Goal: Transaction & Acquisition: Book appointment/travel/reservation

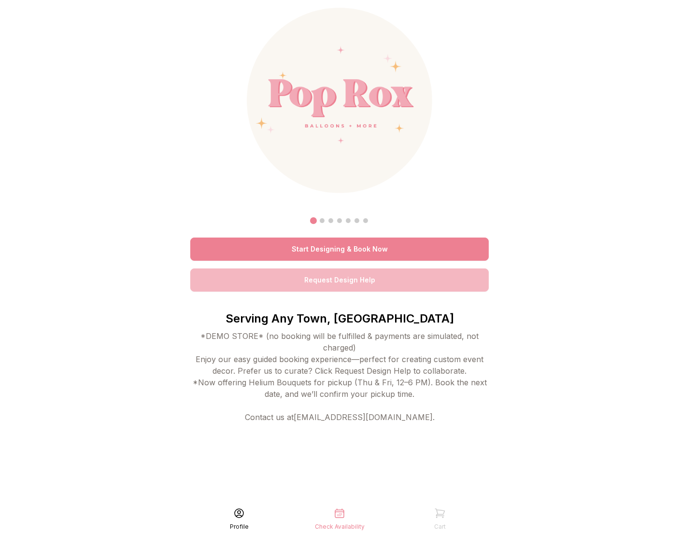
click at [274, 240] on link "Start Designing & Book Now" at bounding box center [339, 249] width 299 height 23
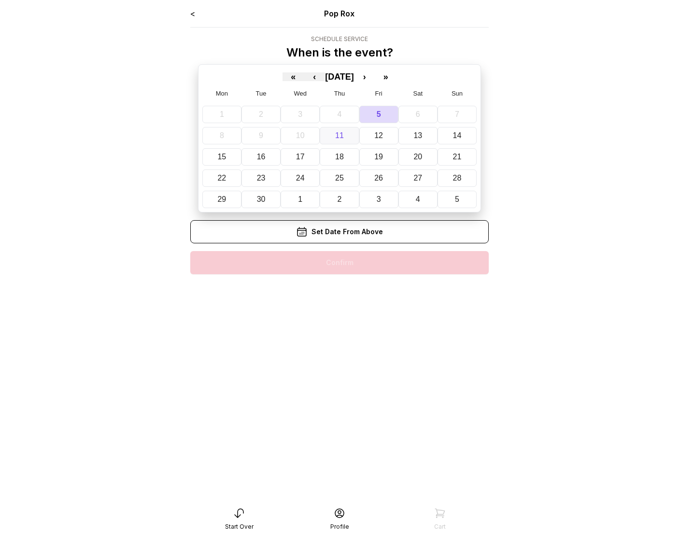
click at [329, 141] on button "11" at bounding box center [339, 135] width 39 height 17
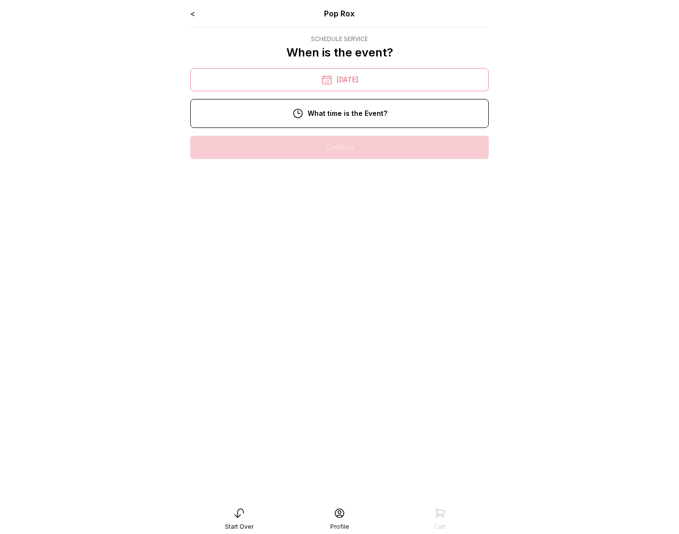
click at [318, 153] on div "10:00 am" at bounding box center [339, 147] width 283 height 23
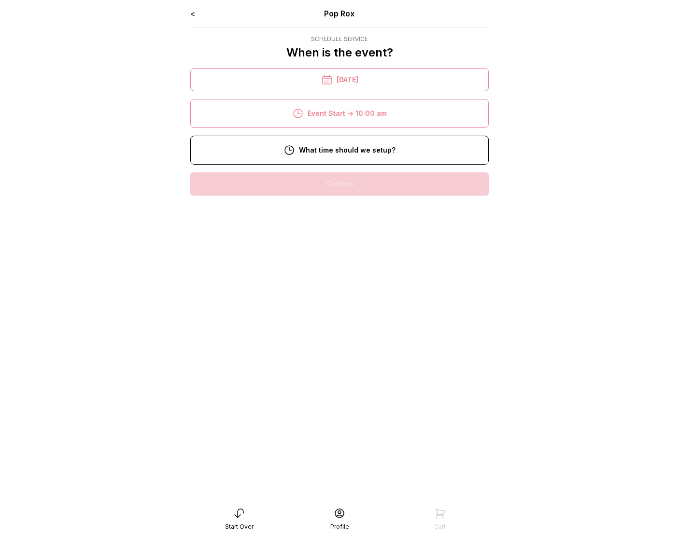
click at [325, 184] on div "8:00 am" at bounding box center [339, 184] width 283 height 23
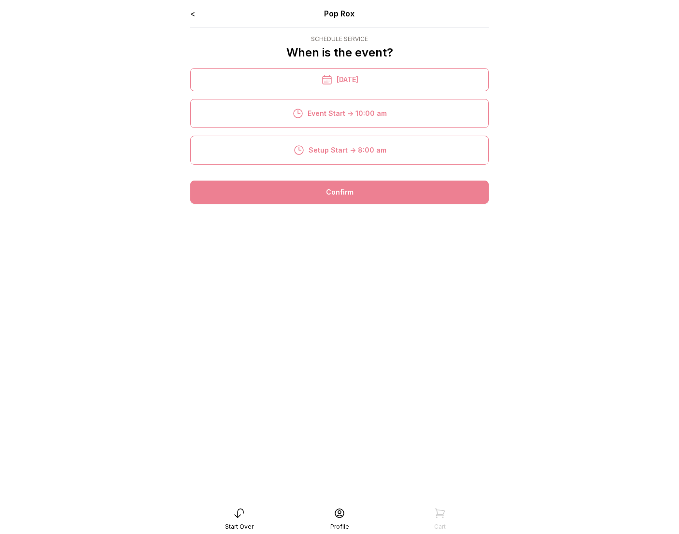
click at [326, 190] on div "Confirm" at bounding box center [339, 192] width 299 height 23
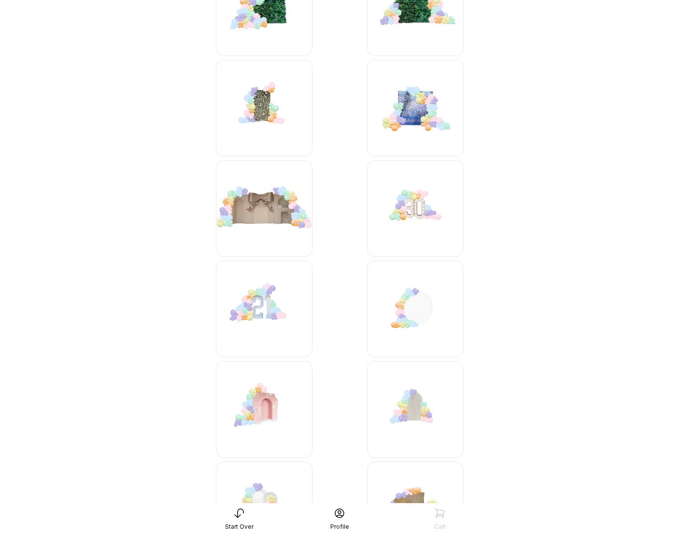
scroll to position [556, 0]
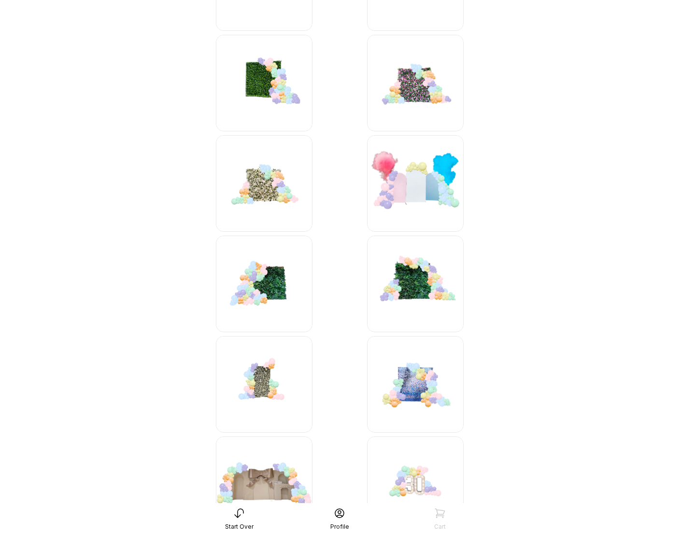
click at [256, 372] on img at bounding box center [264, 384] width 97 height 97
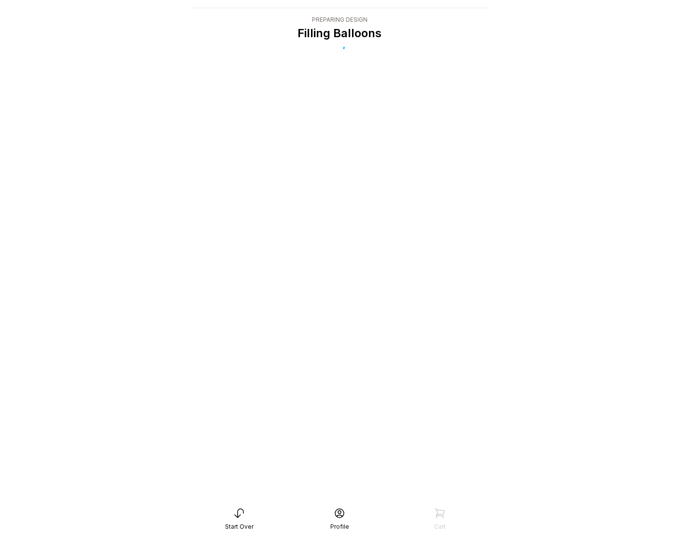
scroll to position [19, 0]
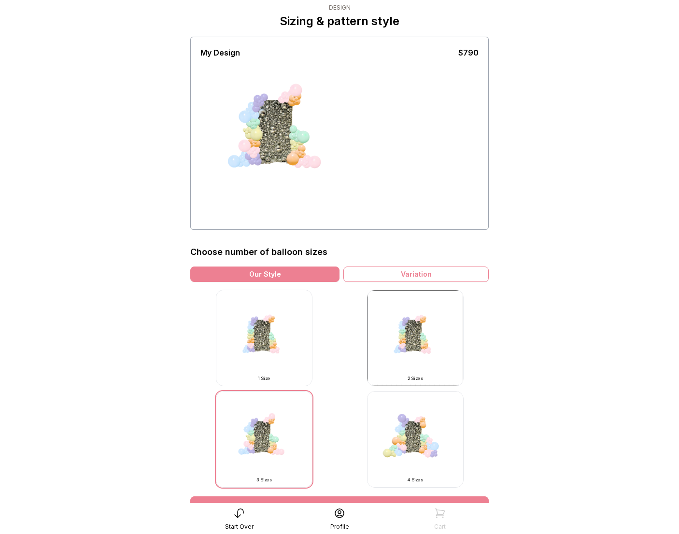
scroll to position [139, 0]
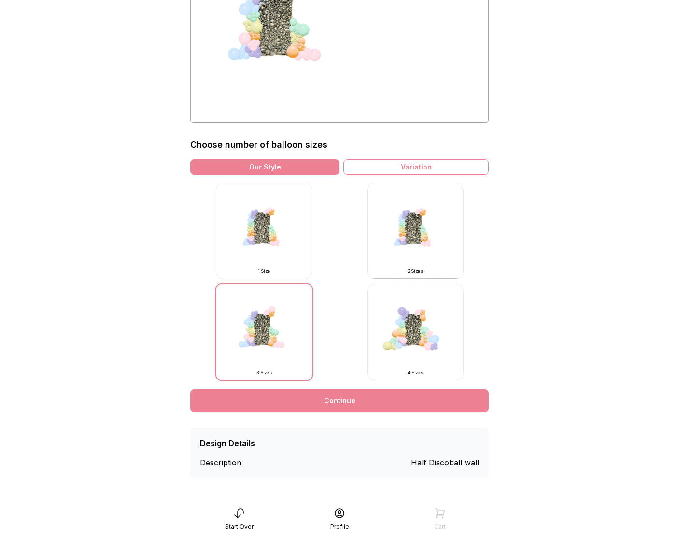
click at [317, 399] on link "Continue" at bounding box center [339, 401] width 299 height 23
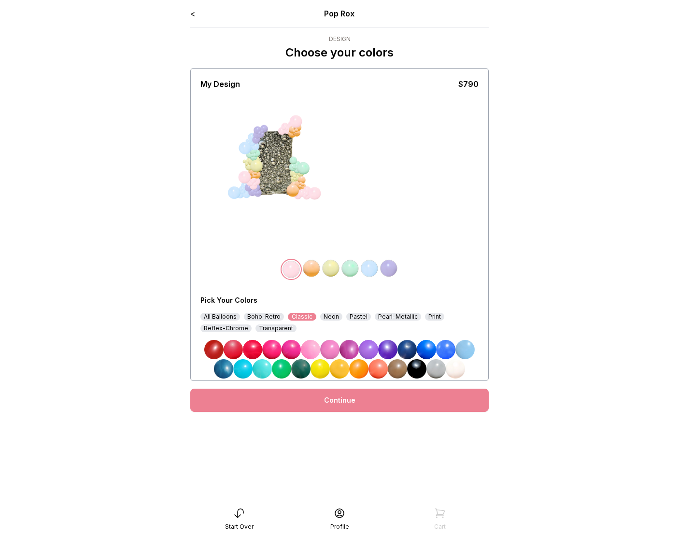
click at [332, 397] on link "Continue" at bounding box center [339, 400] width 299 height 23
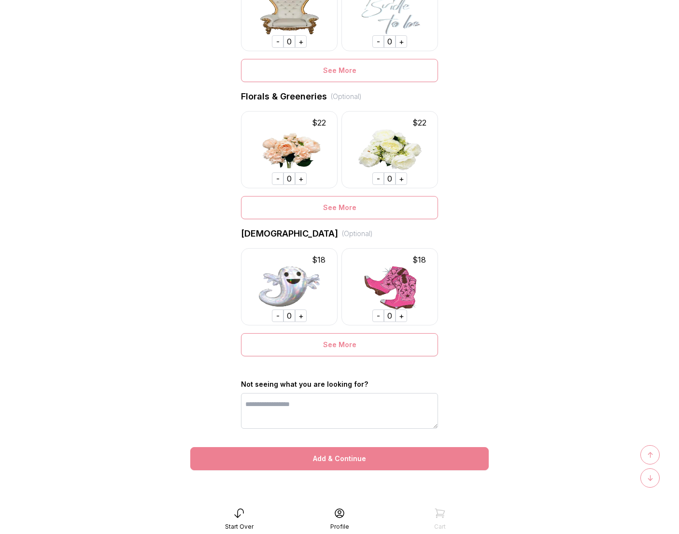
scroll to position [553, 0]
drag, startPoint x: 326, startPoint y: 464, endPoint x: 326, endPoint y: 456, distance: 8.2
click at [326, 463] on div "Add & Continue" at bounding box center [339, 459] width 299 height 23
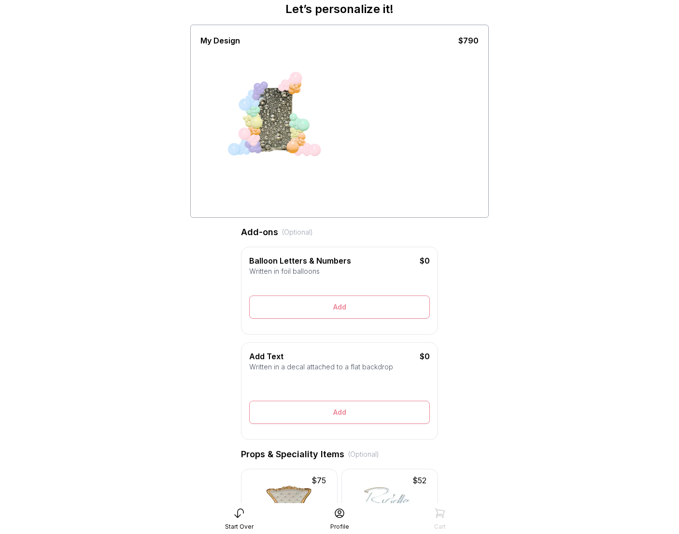
scroll to position [0, 0]
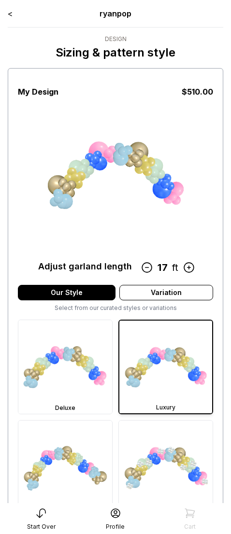
scroll to position [28, 0]
click at [14, 13] on div "< ryanpop" at bounding box center [116, 14] width 216 height 12
click at [12, 12] on link "<" at bounding box center [10, 14] width 5 height 10
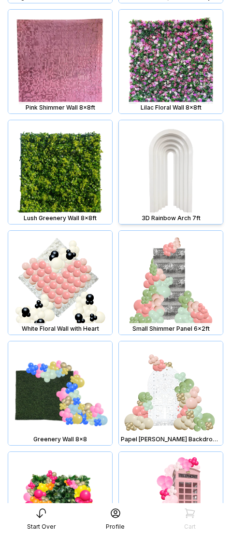
click at [150, 205] on img at bounding box center [171, 172] width 104 height 104
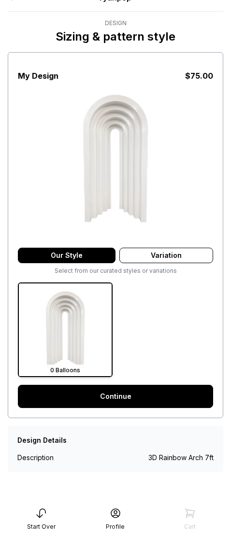
scroll to position [19, 0]
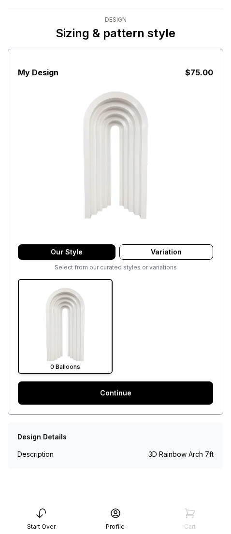
click at [118, 385] on link "Continue" at bounding box center [115, 393] width 195 height 23
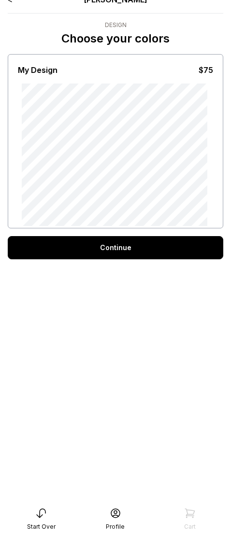
scroll to position [18, 0]
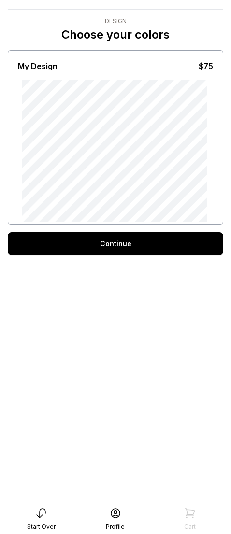
click at [127, 248] on div "Continue" at bounding box center [116, 243] width 216 height 23
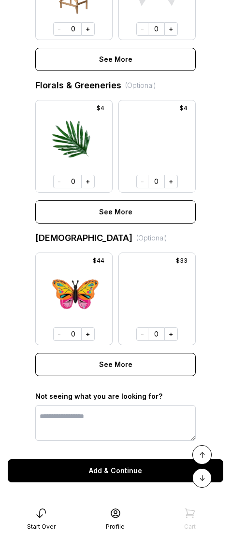
scroll to position [550, 0]
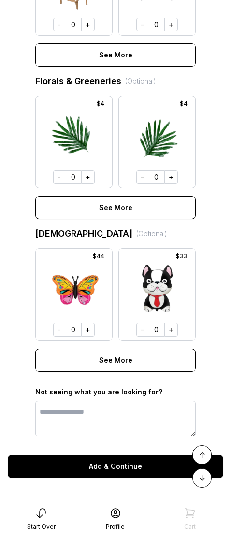
click at [124, 476] on button "Add & Continue" at bounding box center [116, 466] width 216 height 23
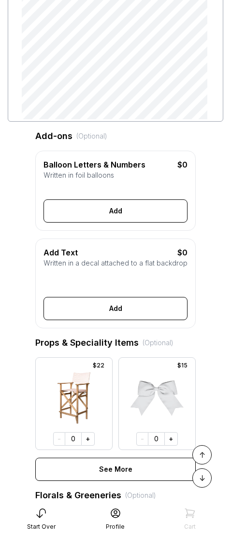
scroll to position [0, 0]
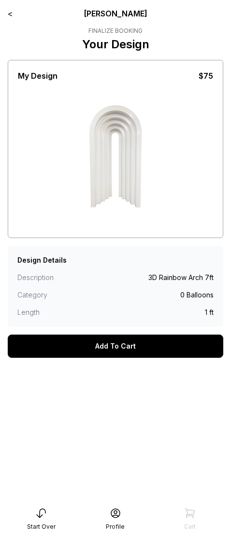
click at [11, 11] on link "<" at bounding box center [10, 14] width 5 height 10
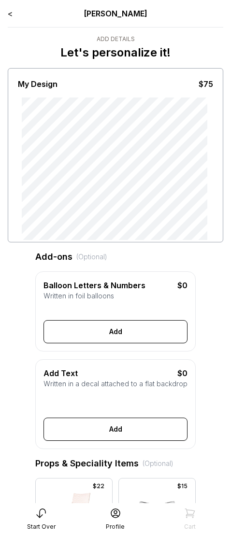
click at [14, 16] on div "< Ryan Pop" at bounding box center [116, 14] width 216 height 12
click at [10, 14] on link "<" at bounding box center [10, 14] width 5 height 10
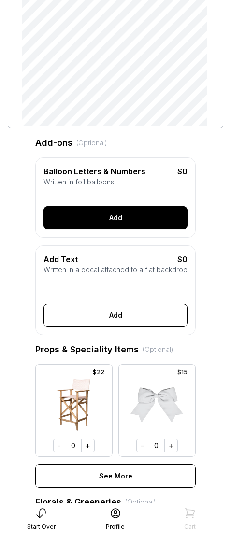
scroll to position [121, 0]
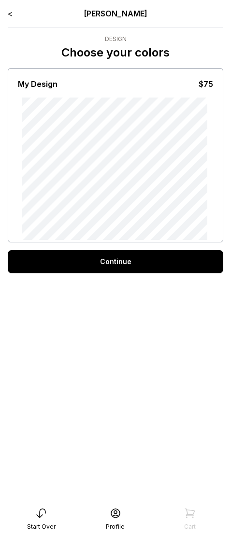
click at [12, 14] on link "<" at bounding box center [10, 14] width 5 height 10
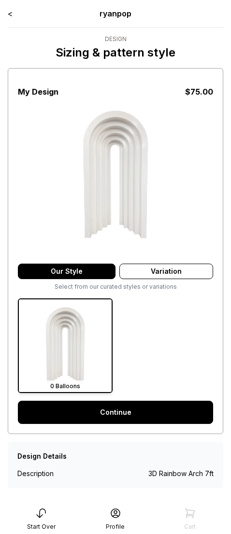
click at [9, 18] on link "<" at bounding box center [10, 14] width 5 height 10
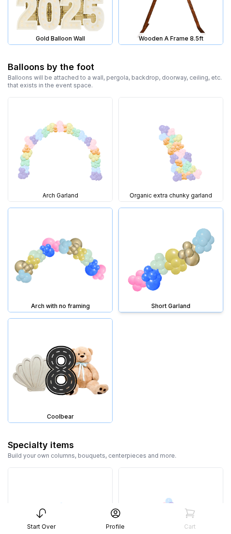
scroll to position [1270, 0]
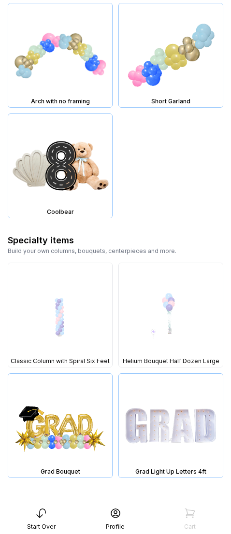
click at [61, 399] on img at bounding box center [60, 426] width 104 height 104
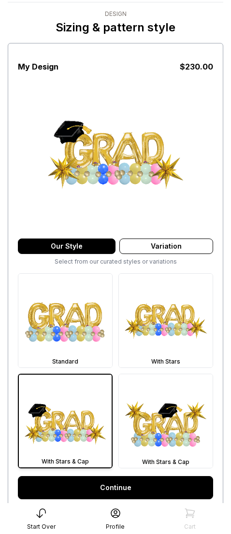
scroll to position [111, 0]
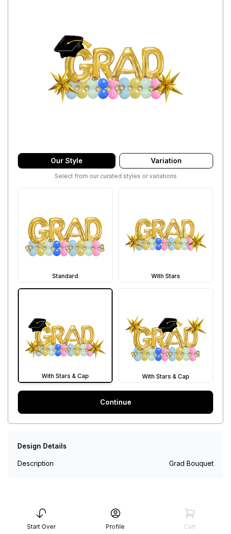
click at [105, 405] on link "Continue" at bounding box center [115, 402] width 195 height 23
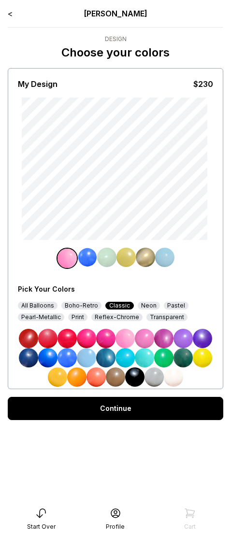
click at [9, 12] on link "<" at bounding box center [10, 14] width 5 height 10
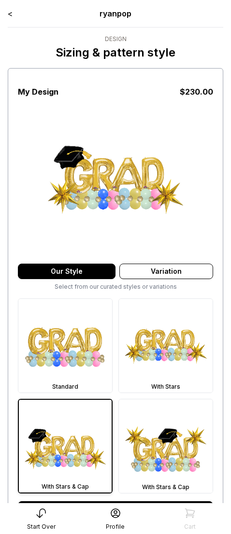
click at [10, 13] on link "<" at bounding box center [10, 14] width 5 height 10
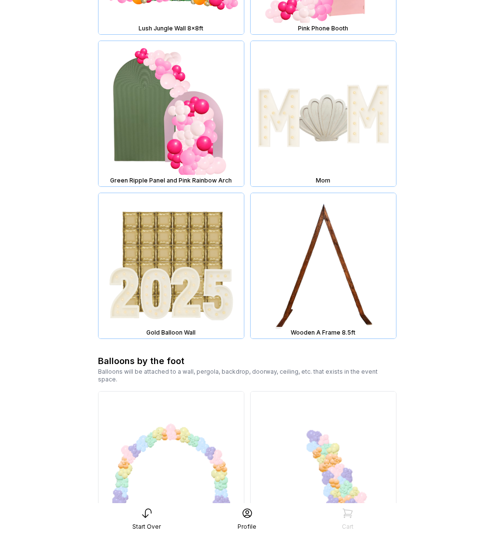
scroll to position [740, 0]
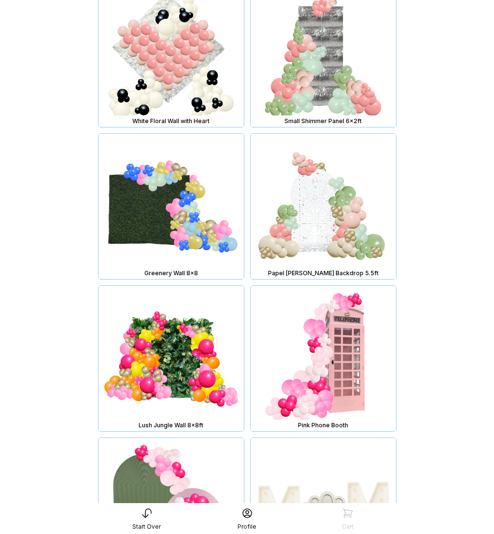
click at [231, 164] on main "< ryanpop Design What are we creating? Design one item at a time. Select a garl…" at bounding box center [247, 440] width 494 height 2360
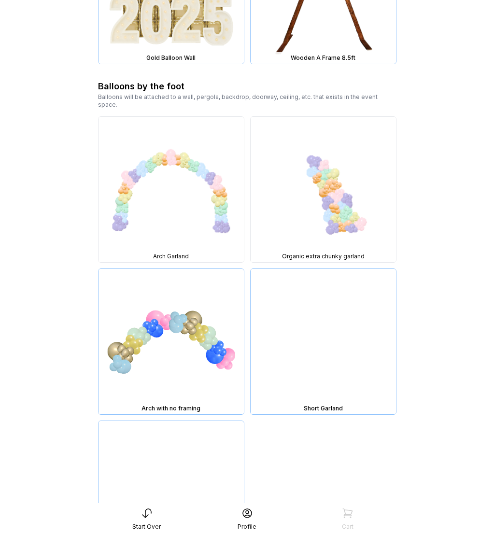
scroll to position [1837, 0]
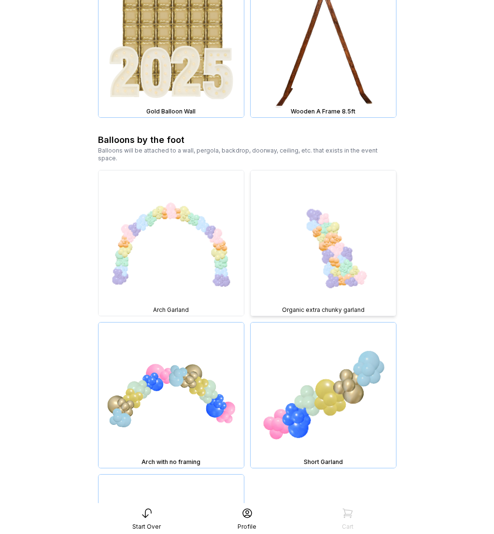
click at [231, 271] on img at bounding box center [323, 243] width 145 height 145
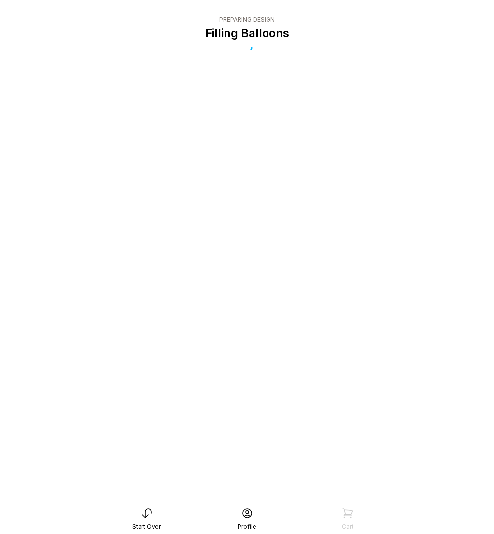
scroll to position [19, 0]
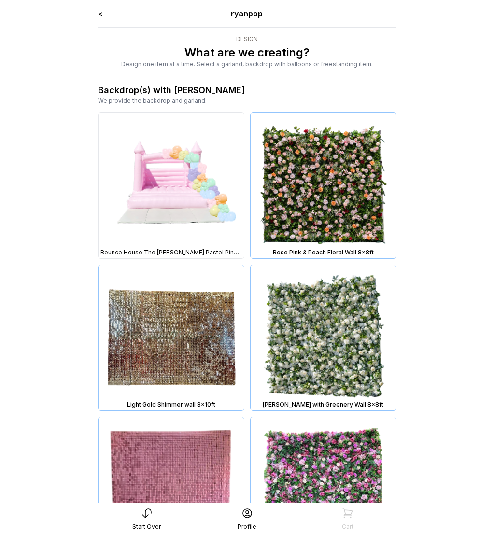
click at [188, 157] on img at bounding box center [171, 185] width 145 height 145
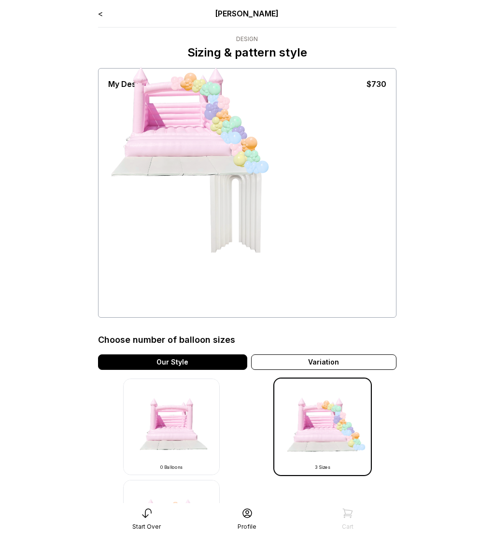
drag, startPoint x: 169, startPoint y: 115, endPoint x: 190, endPoint y: 165, distance: 53.9
click at [189, 165] on div at bounding box center [181, 144] width 145 height 157
click at [190, 129] on div at bounding box center [181, 144] width 145 height 157
drag, startPoint x: 193, startPoint y: 95, endPoint x: 208, endPoint y: 141, distance: 48.4
click at [232, 204] on div at bounding box center [235, 203] width 193 height 226
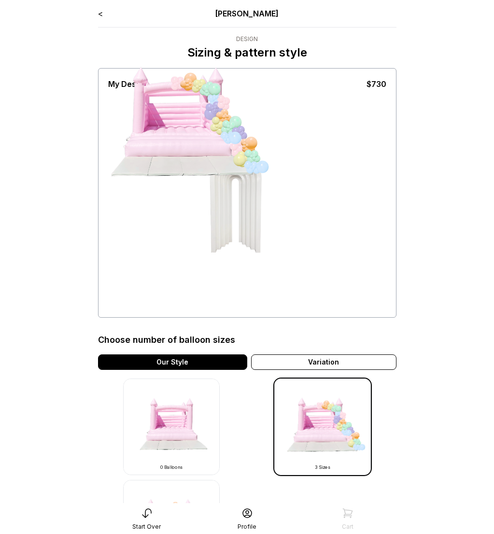
drag, startPoint x: 174, startPoint y: 82, endPoint x: 231, endPoint y: 120, distance: 68.2
click at [219, 126] on div at bounding box center [235, 203] width 193 height 226
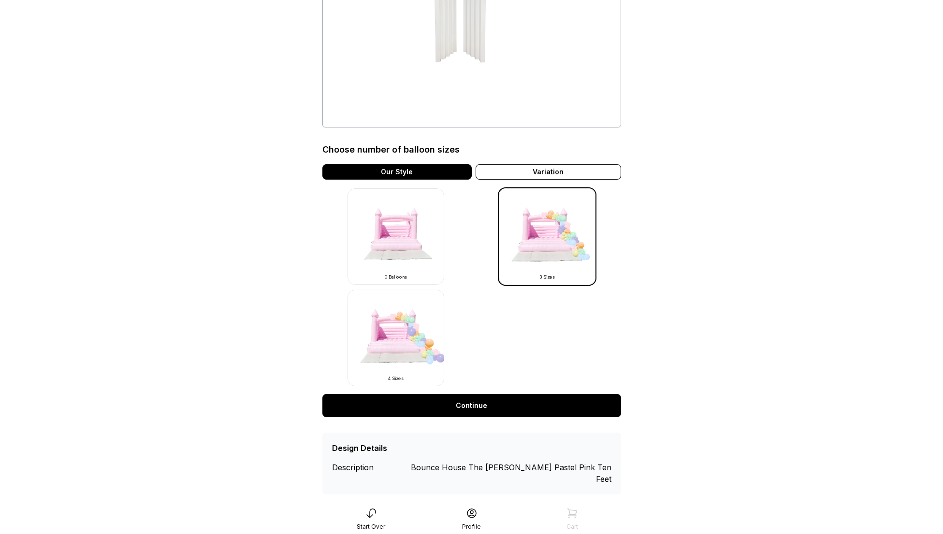
scroll to position [195, 0]
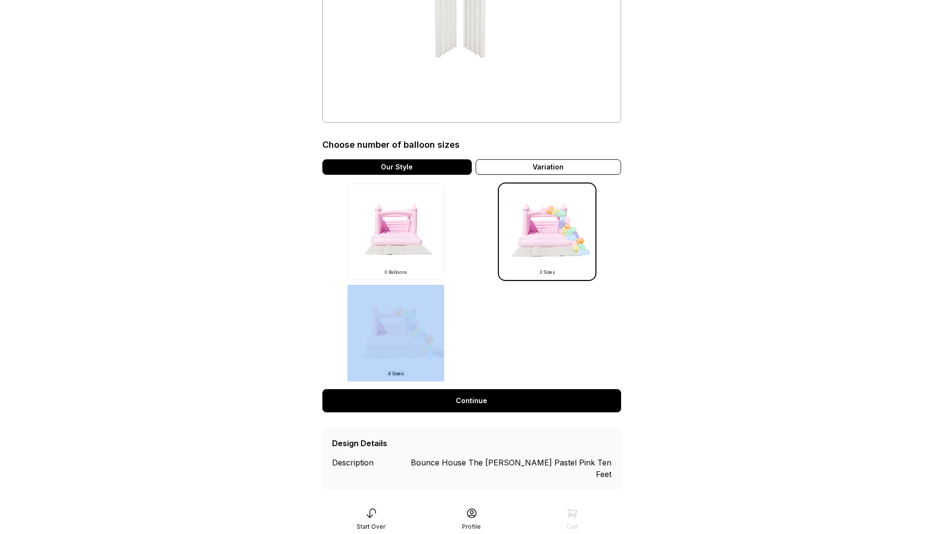
click at [448, 388] on div "< [PERSON_NAME] Design Sizing & pattern style My Design $730 Choose number of b…" at bounding box center [471, 151] width 299 height 678
click at [455, 397] on link "Continue" at bounding box center [471, 401] width 299 height 23
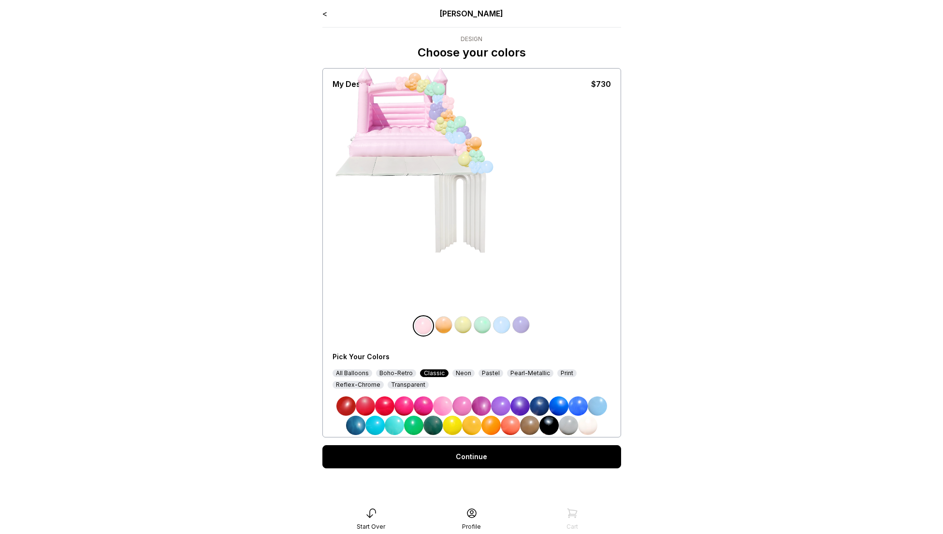
click at [323, 14] on link "<" at bounding box center [324, 14] width 5 height 10
